Goal: Information Seeking & Learning: Compare options

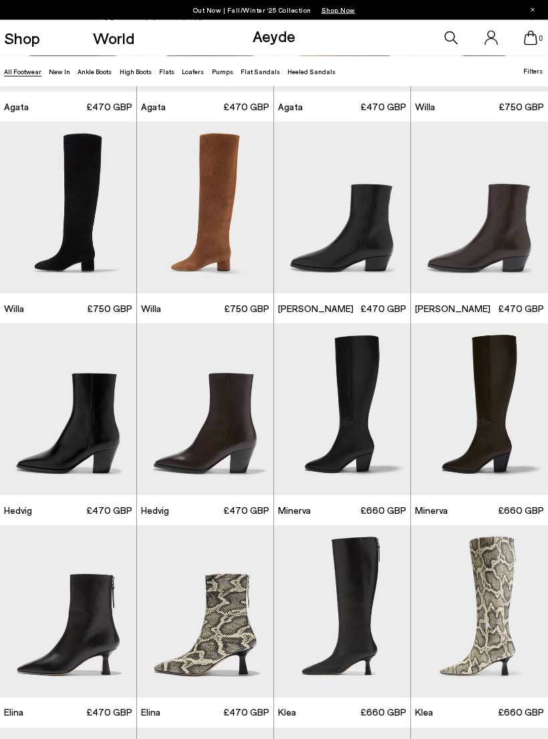
scroll to position [368, 0]
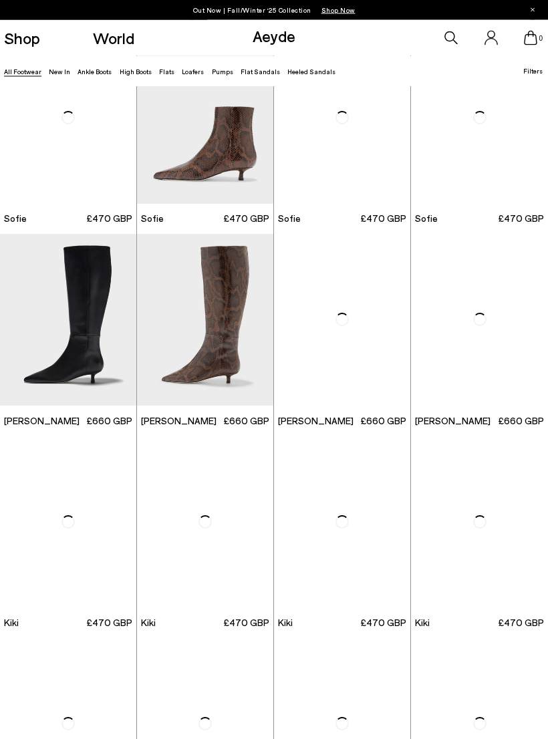
scroll to position [2677, 0]
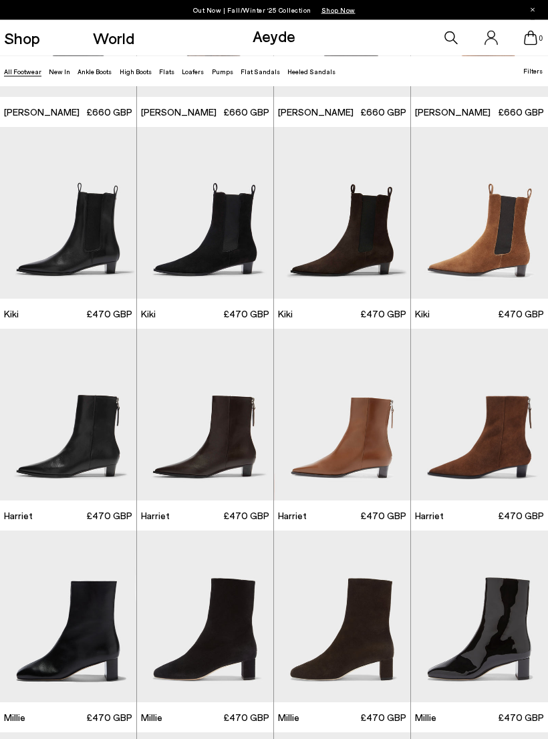
scroll to position [2985, 0]
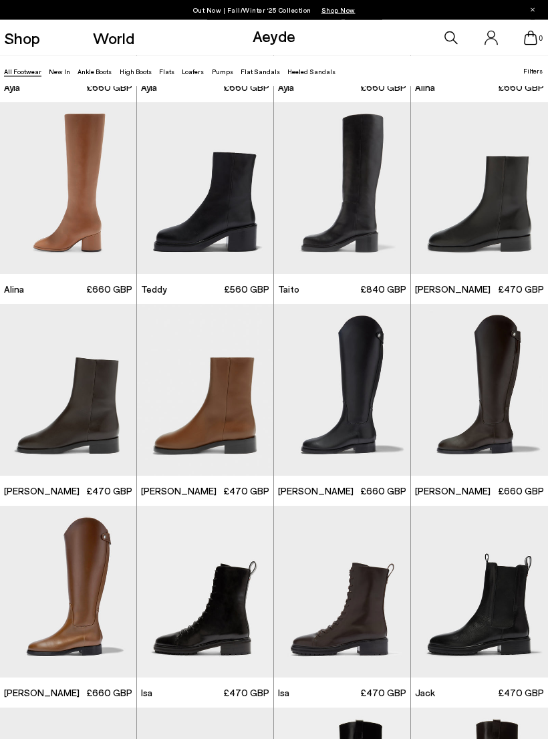
scroll to position [4422, 0]
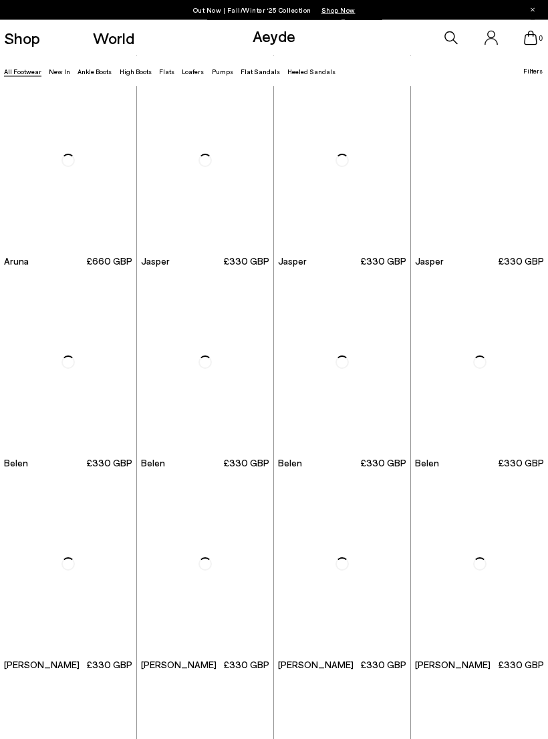
scroll to position [6265, 0]
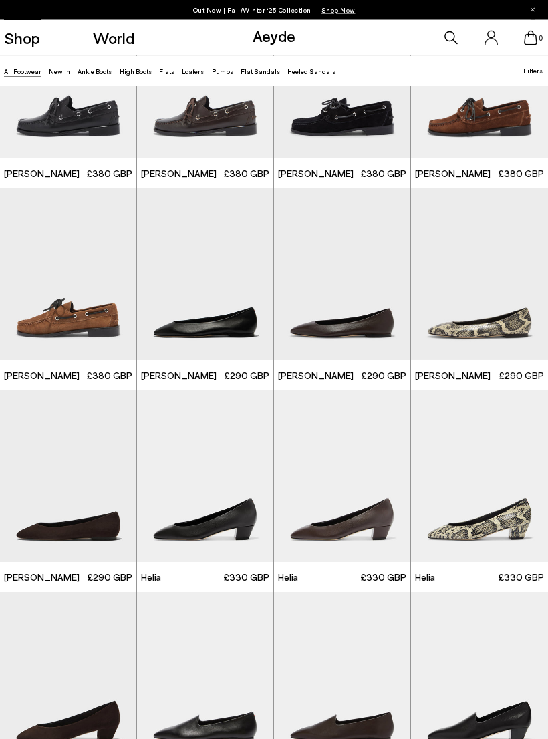
scroll to position [7406, 0]
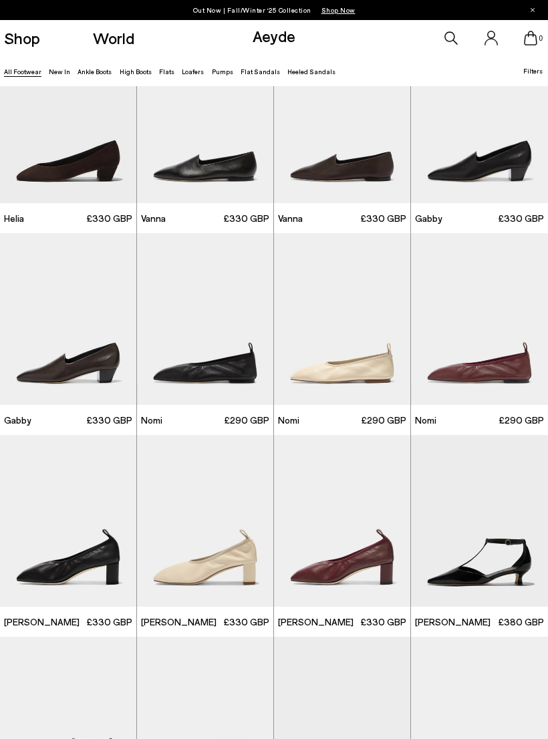
scroll to position [7938, 0]
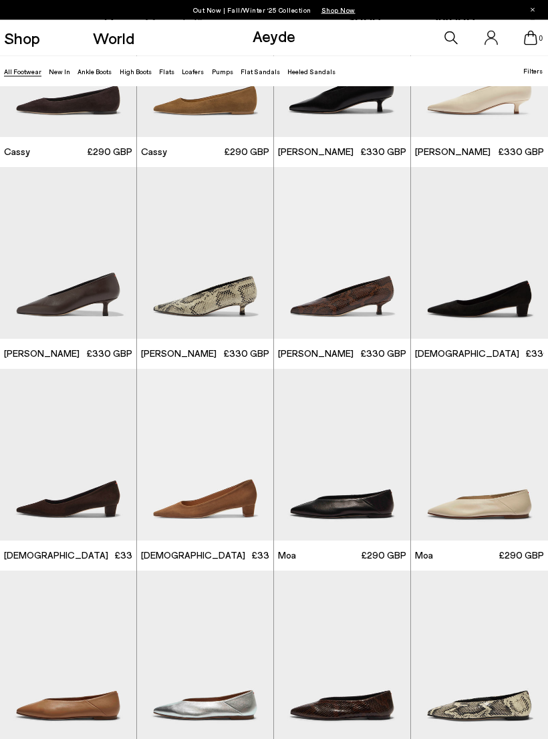
scroll to position [9967, 0]
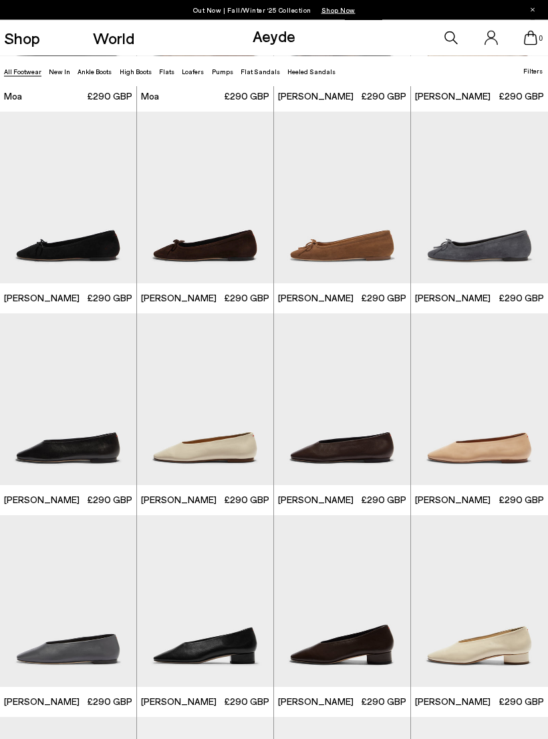
scroll to position [10667, 0]
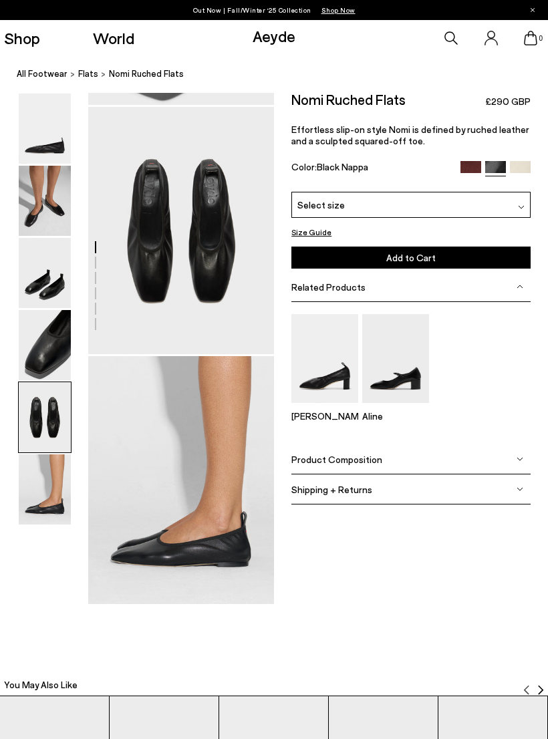
scroll to position [979, 0]
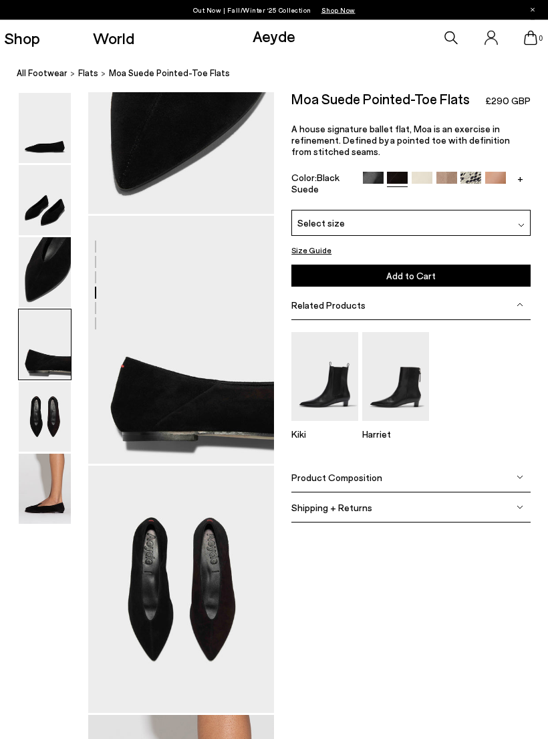
scroll to position [618, 0]
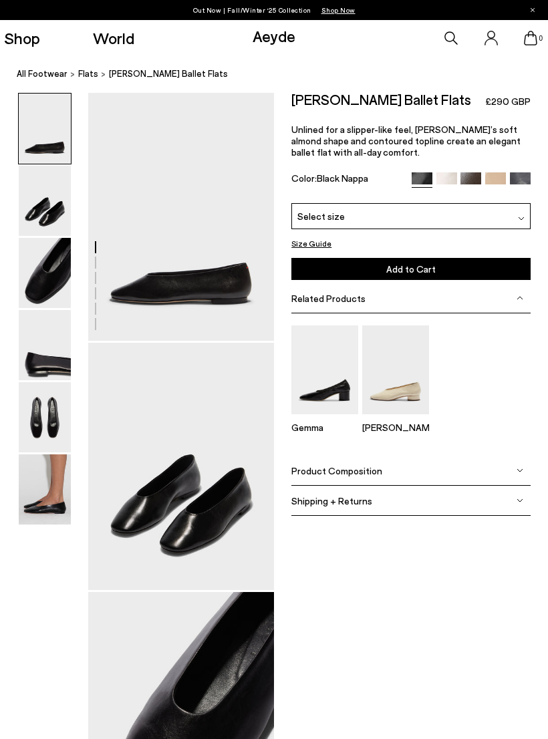
scroll to position [763, 0]
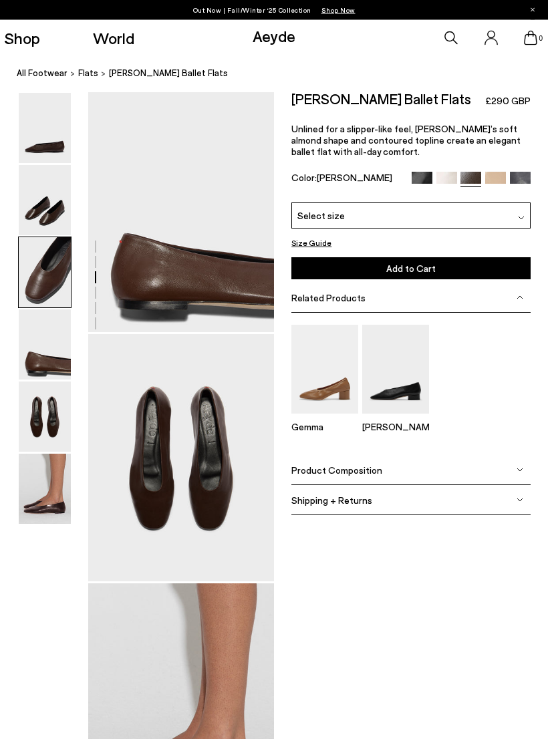
scroll to position [1340, 0]
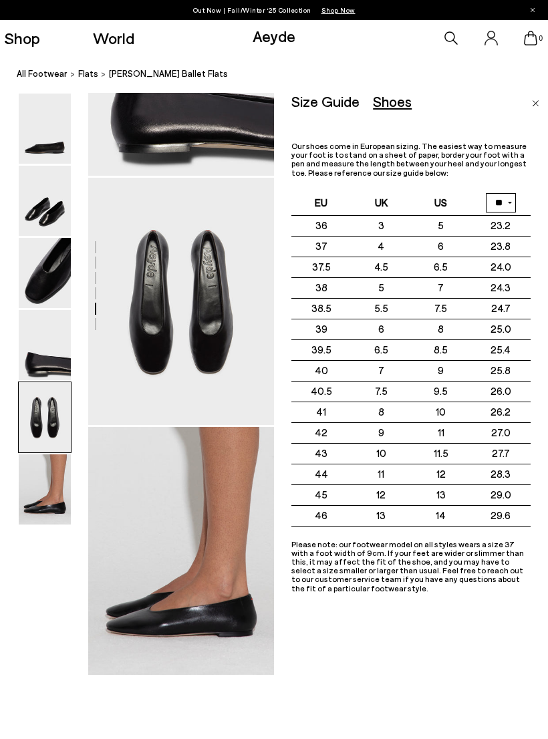
scroll to position [912, 0]
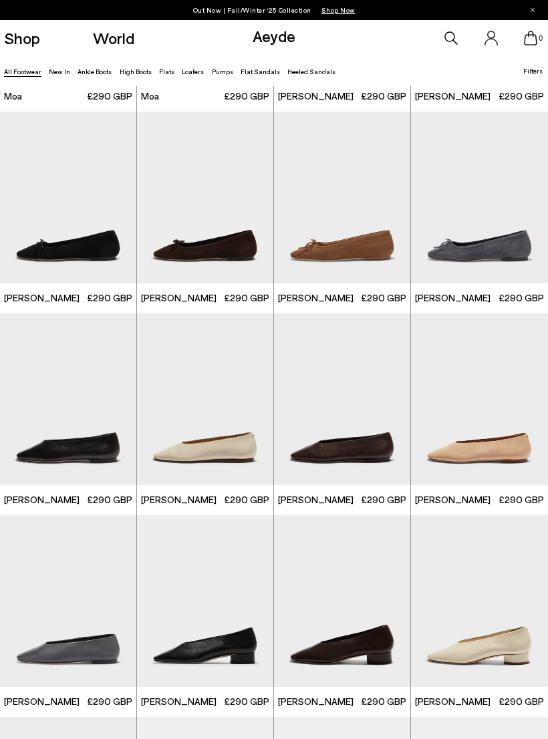
scroll to position [10667, 0]
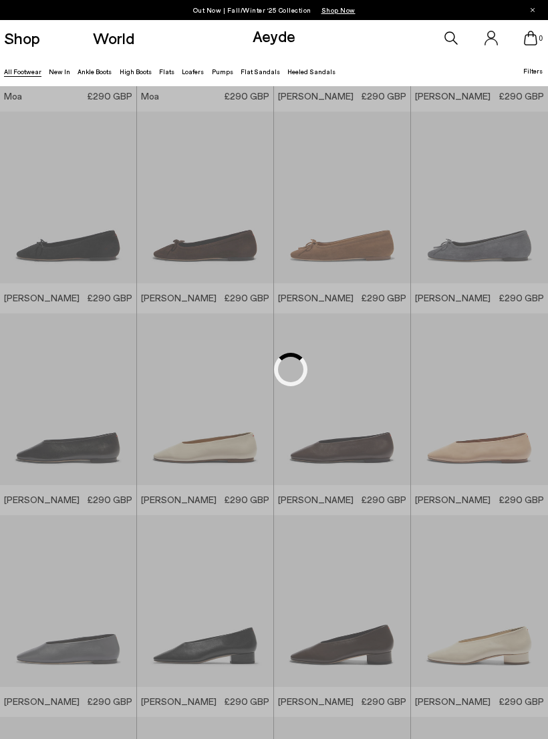
scroll to position [7610, 0]
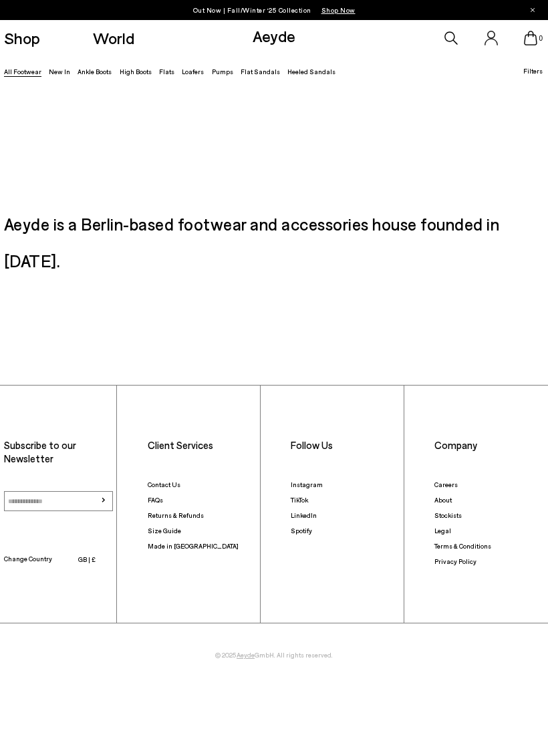
scroll to position [1184, 0]
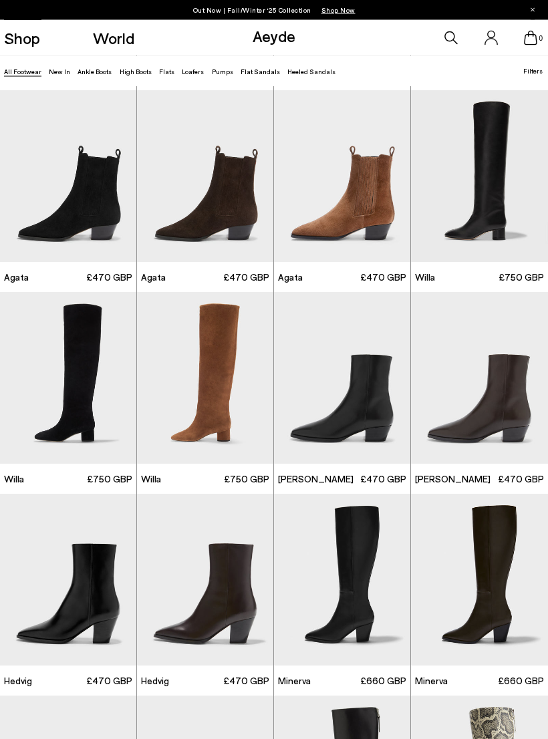
scroll to position [198, 0]
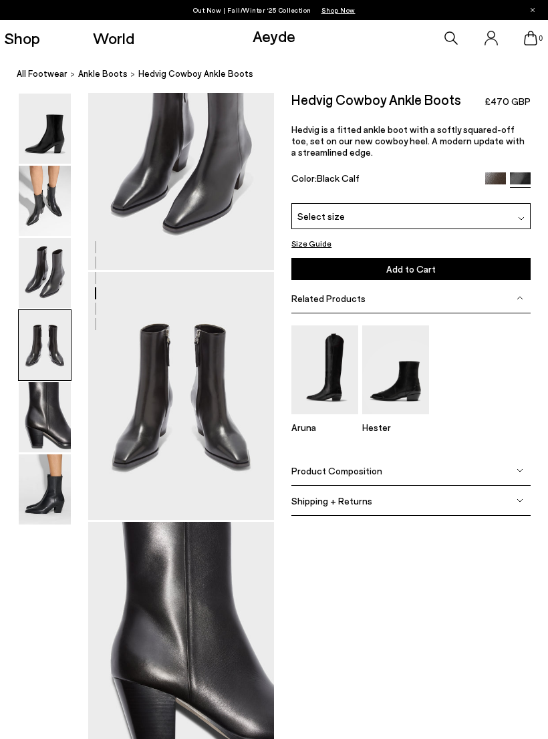
click at [50, 252] on img at bounding box center [45, 273] width 52 height 70
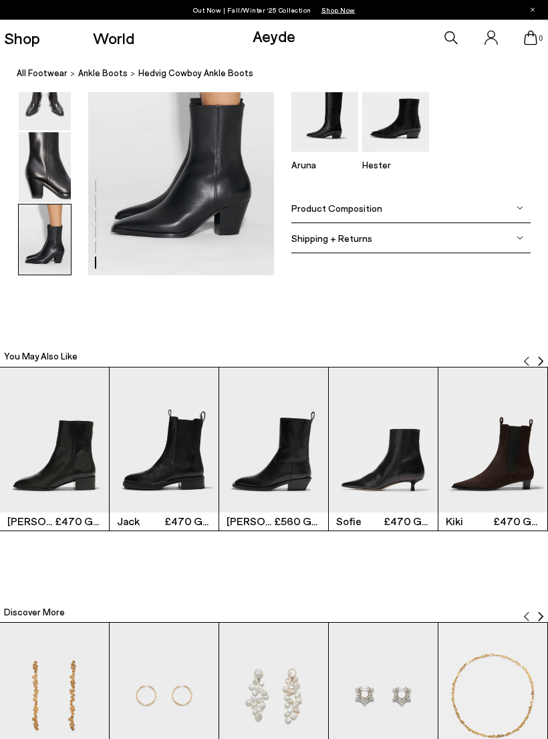
scroll to position [1334, 0]
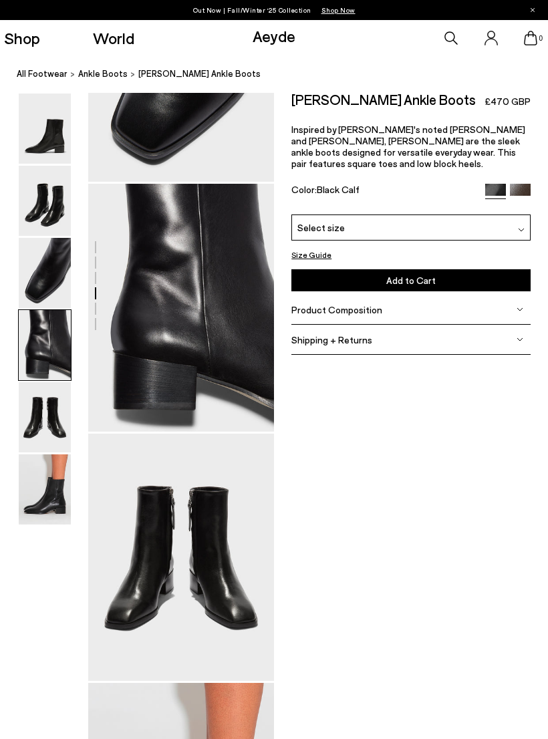
scroll to position [657, 0]
click at [516, 184] on img at bounding box center [520, 194] width 21 height 21
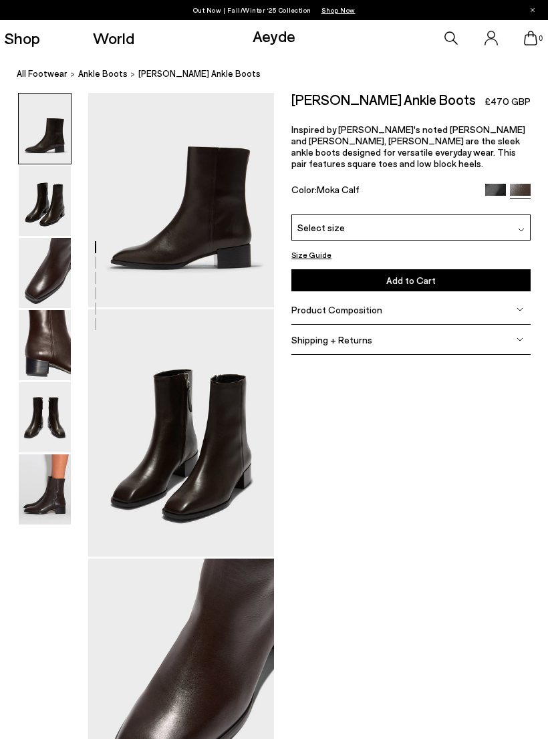
scroll to position [29, 0]
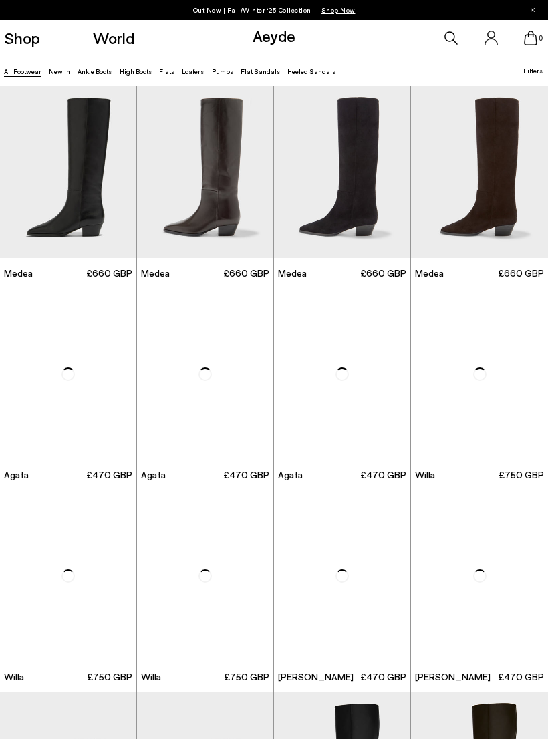
scroll to position [197, 0]
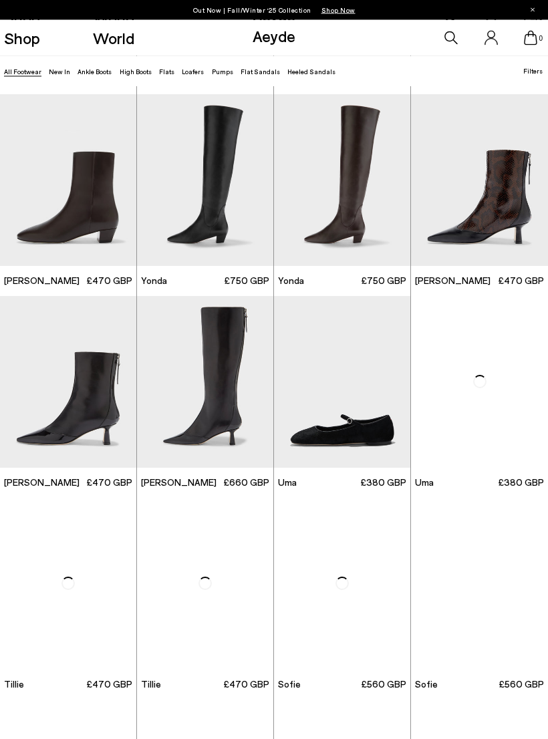
scroll to position [1797, 0]
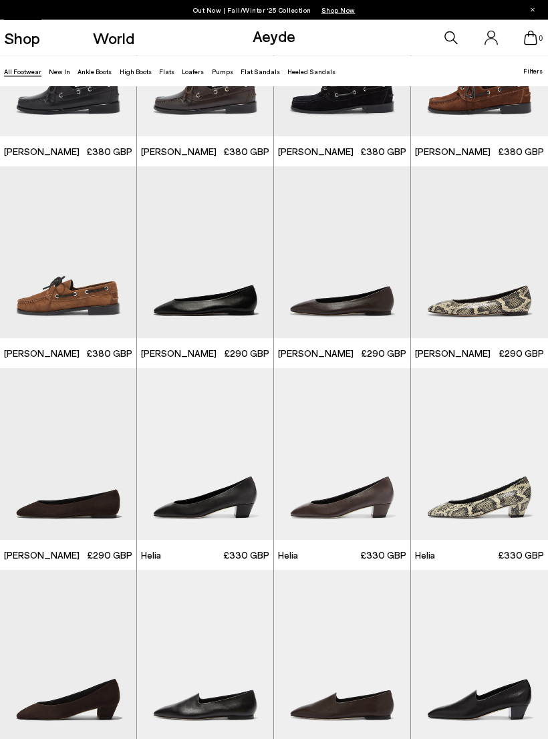
scroll to position [7366, 0]
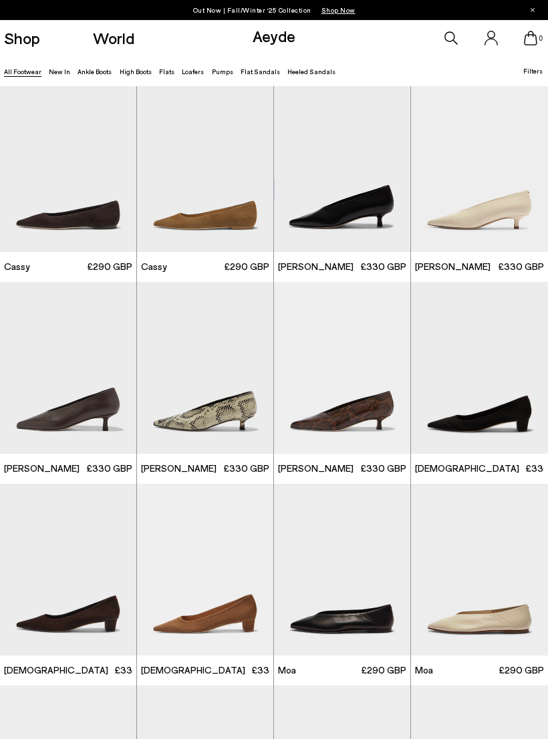
scroll to position [9985, 0]
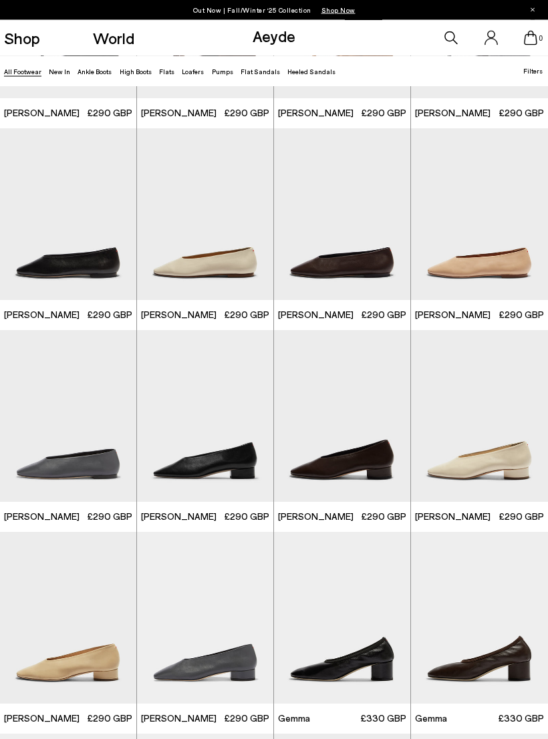
scroll to position [10852, 0]
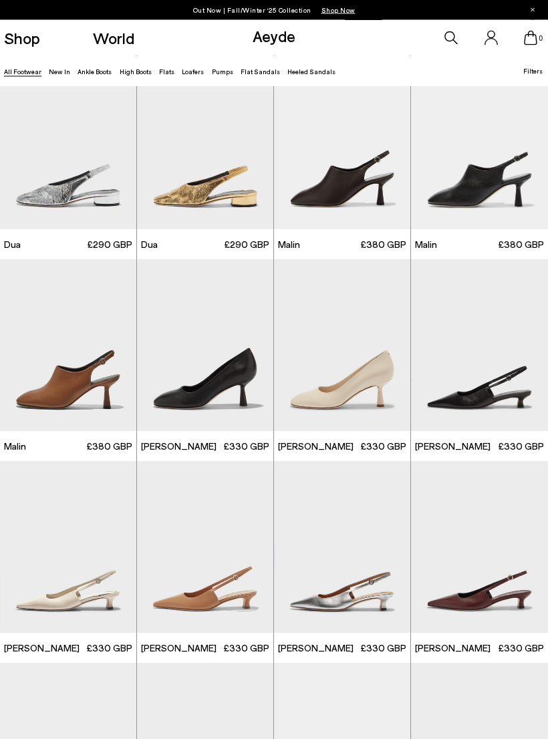
scroll to position [11730, 0]
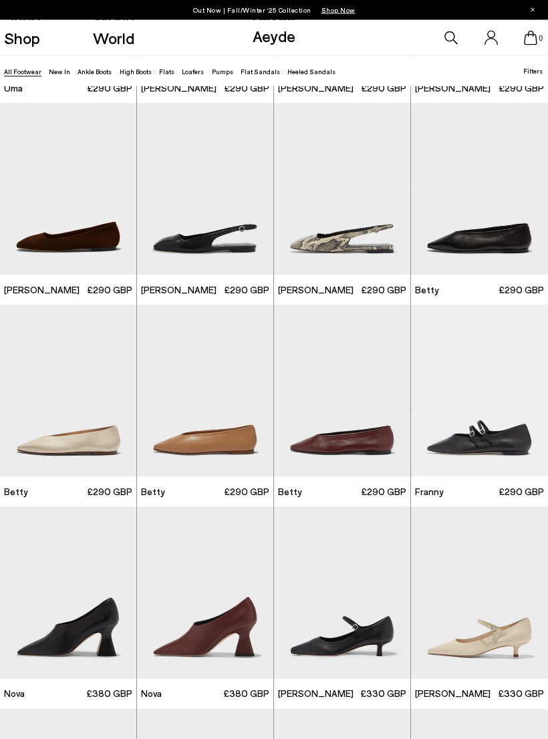
scroll to position [13365, 0]
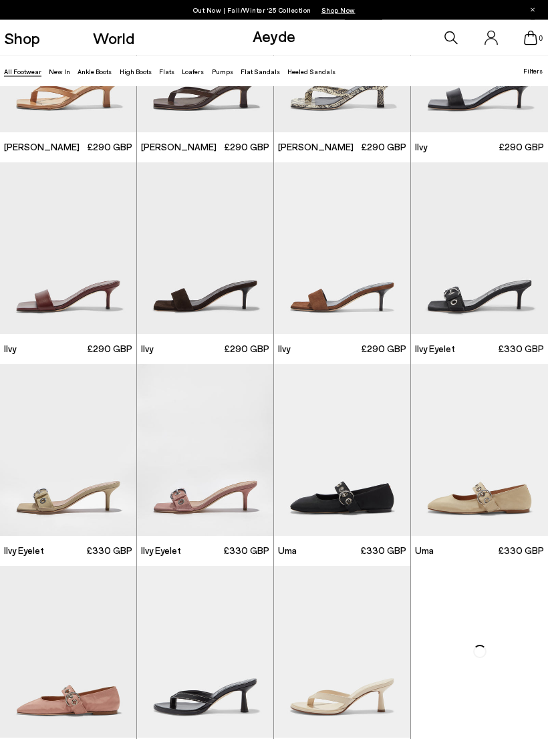
scroll to position [14468, 0]
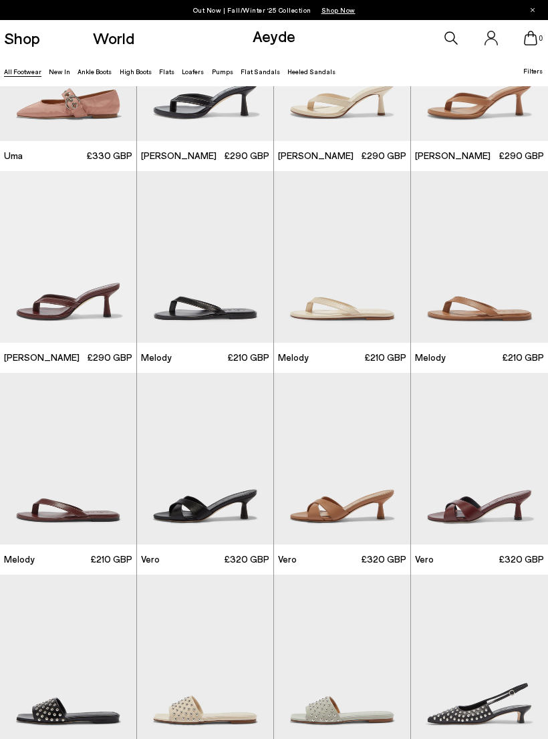
scroll to position [15503, 0]
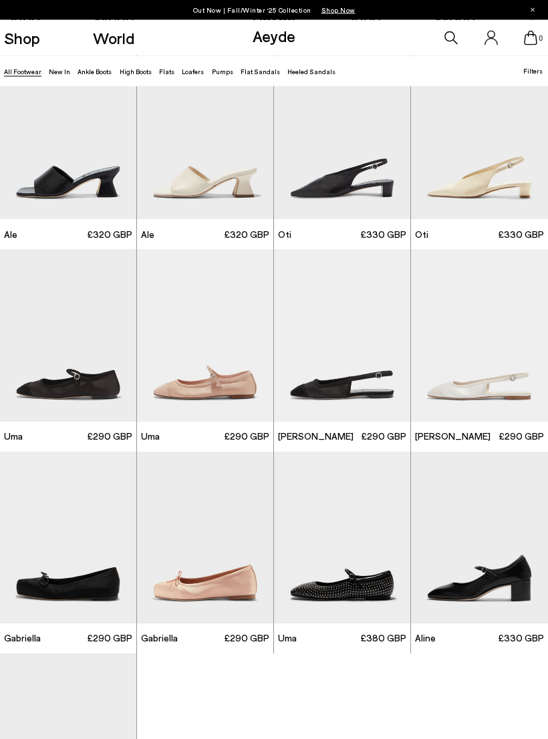
scroll to position [17791, 0]
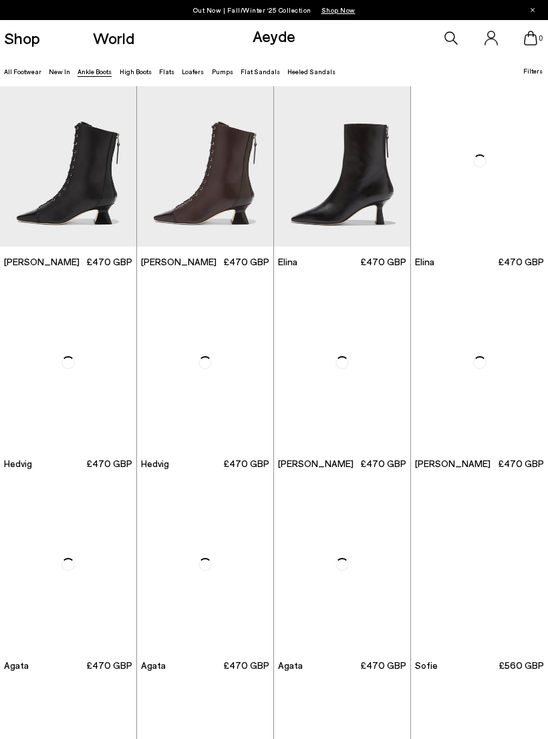
scroll to position [12, 0]
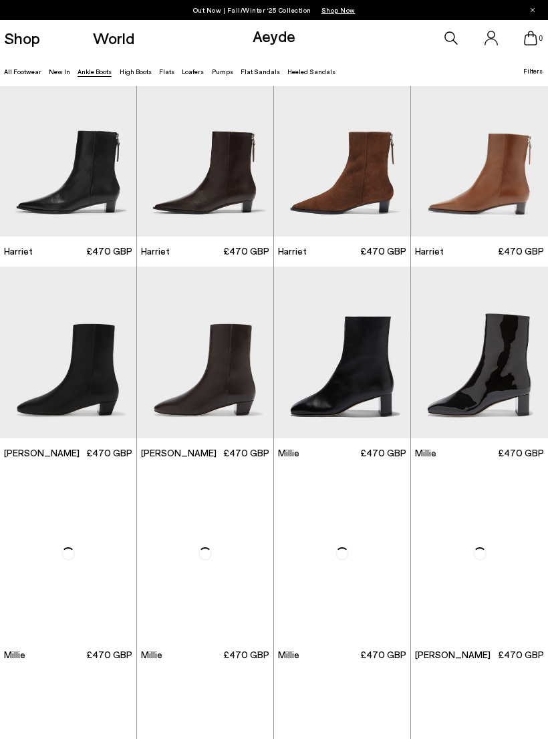
scroll to position [1253, 0]
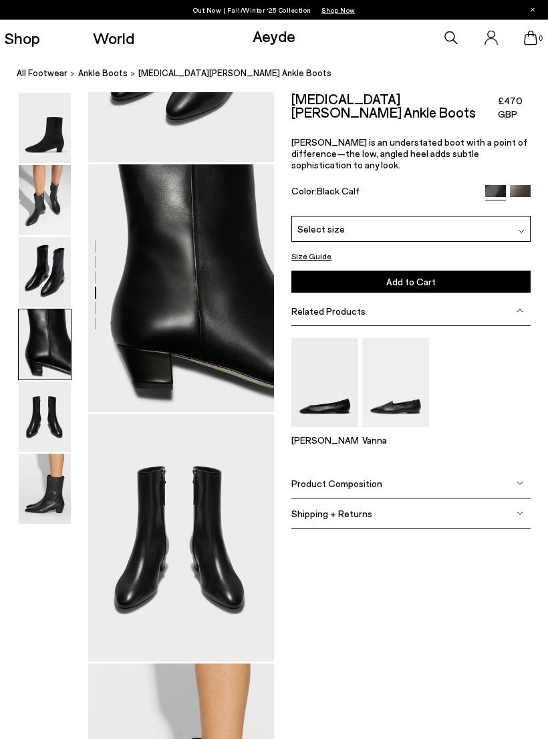
scroll to position [662, 0]
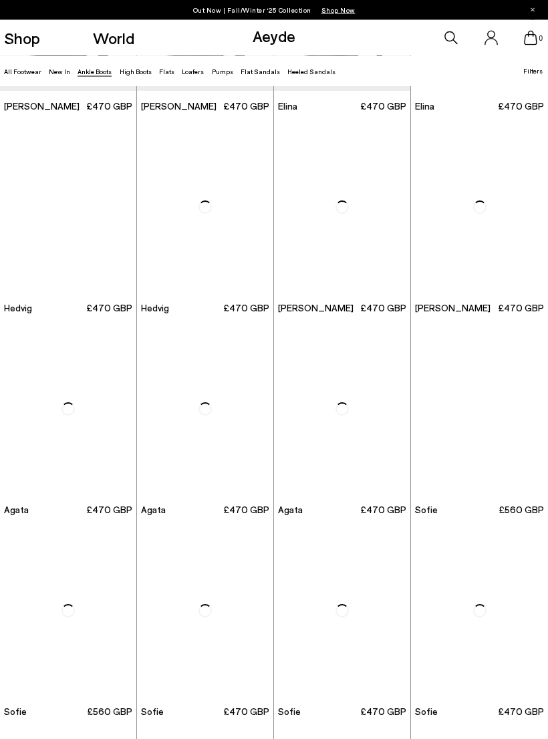
scroll to position [167, 0]
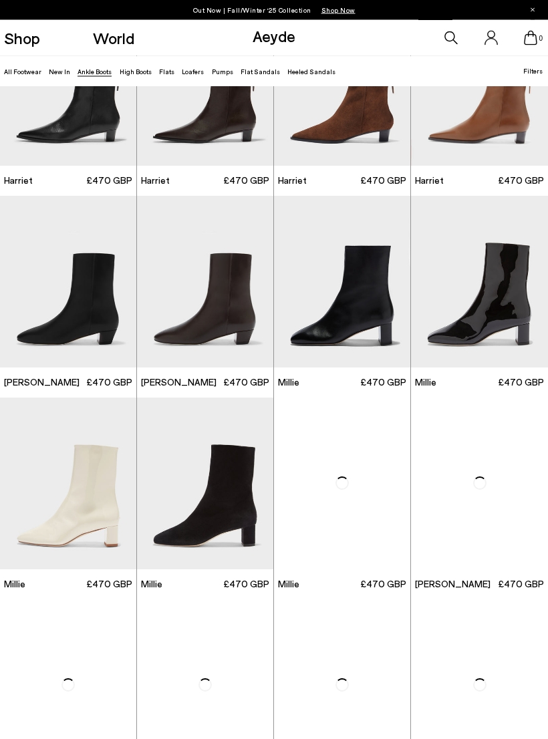
scroll to position [1303, 0]
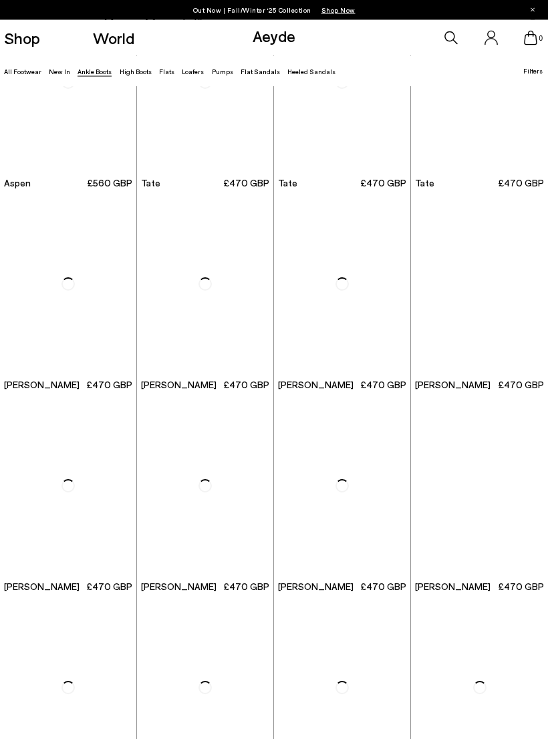
scroll to position [3318, 0]
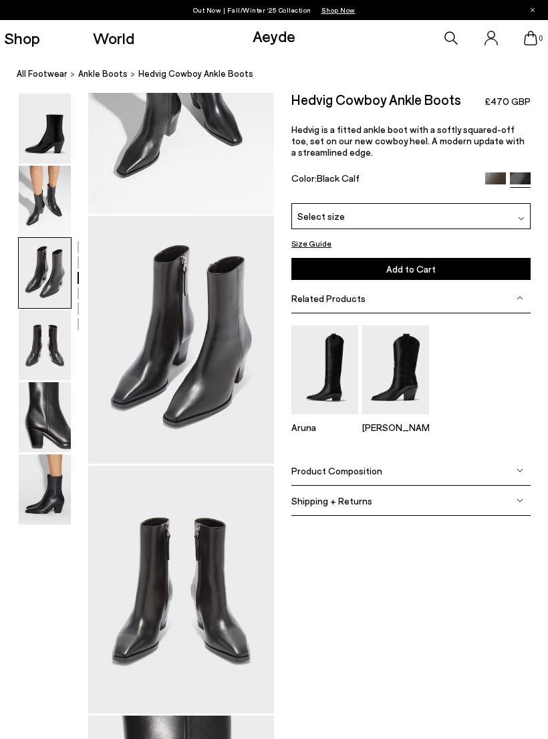
scroll to position [375, 17]
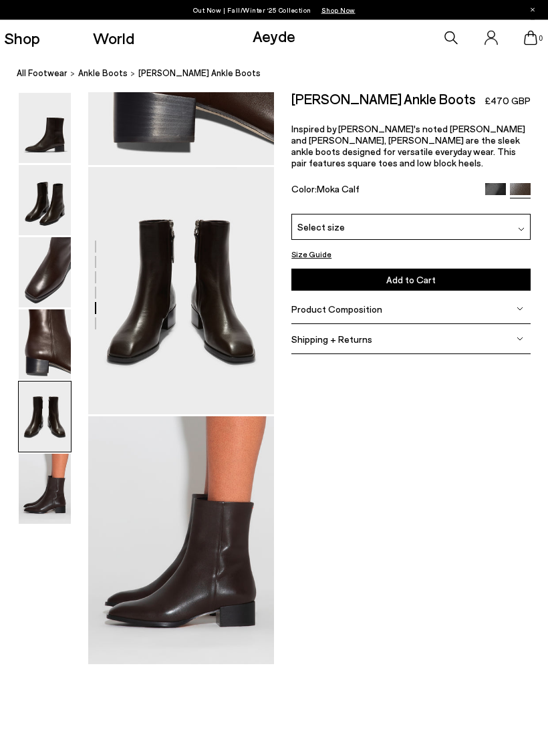
scroll to position [925, 0]
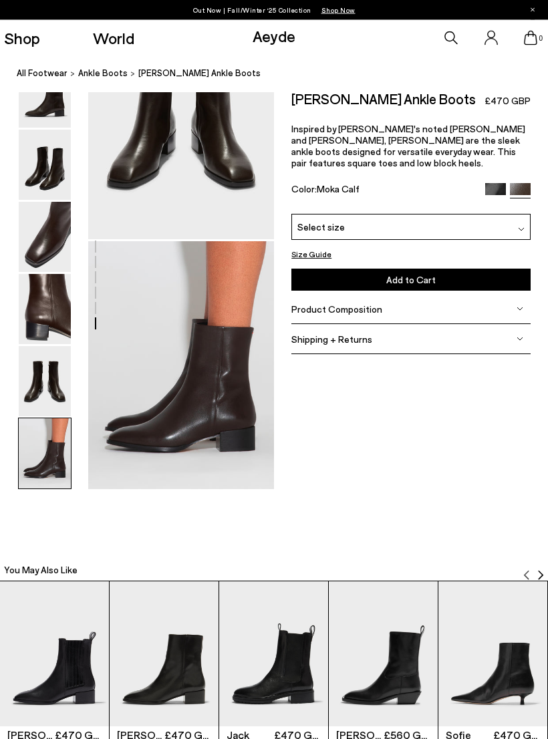
click at [46, 325] on img at bounding box center [45, 310] width 52 height 70
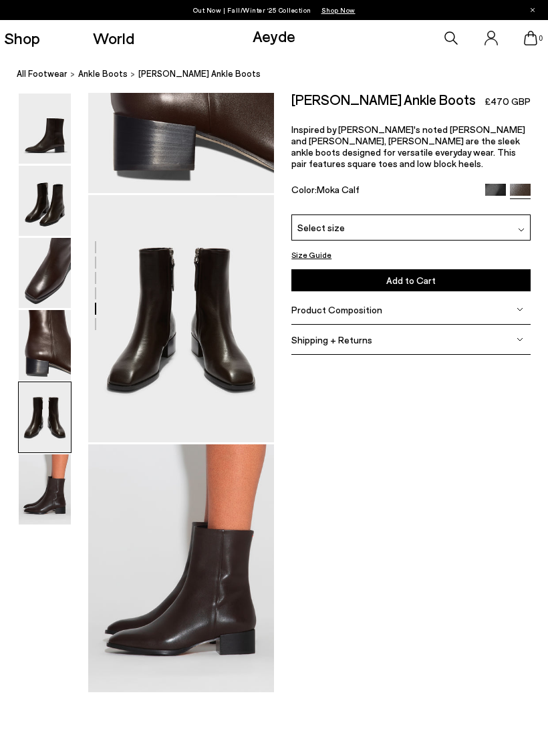
scroll to position [897, 0]
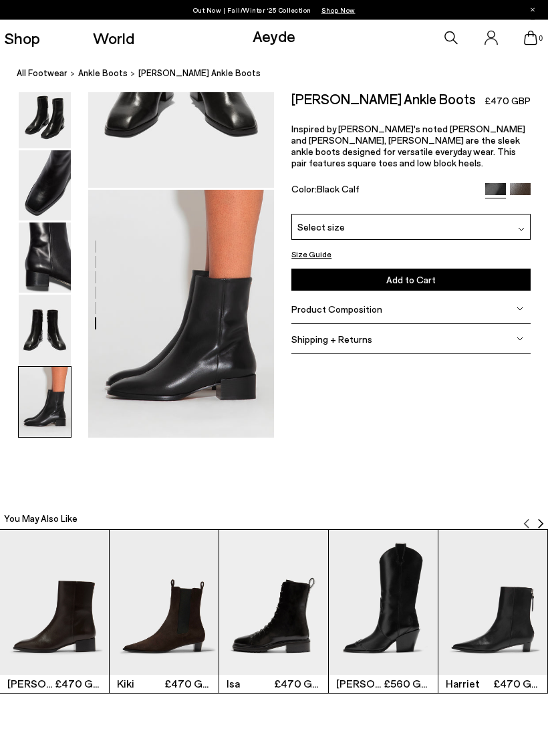
scroll to position [1147, 0]
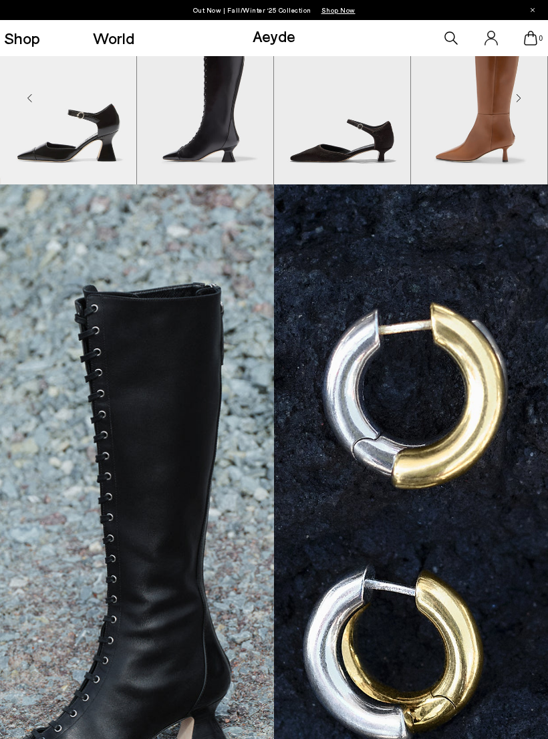
scroll to position [725, 0]
